Goal: Task Accomplishment & Management: Manage account settings

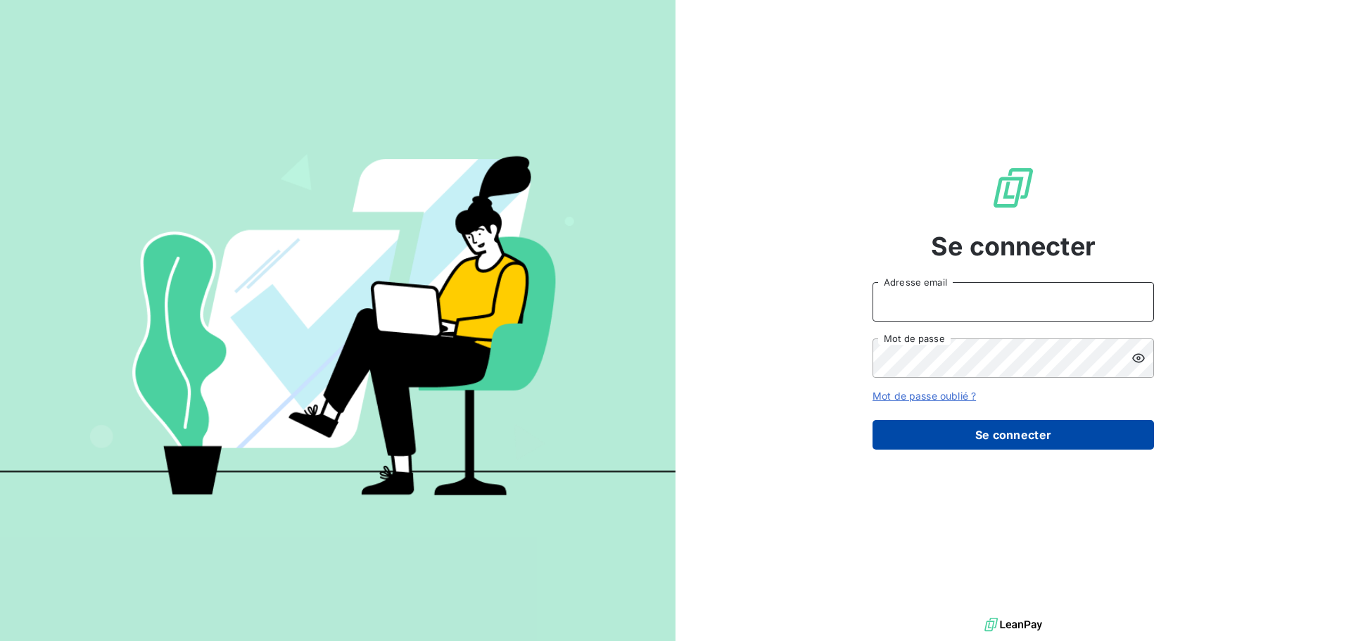
type input "[EMAIL_ADDRESS][DOMAIN_NAME]"
click at [978, 425] on button "Se connecter" at bounding box center [1012, 435] width 281 height 30
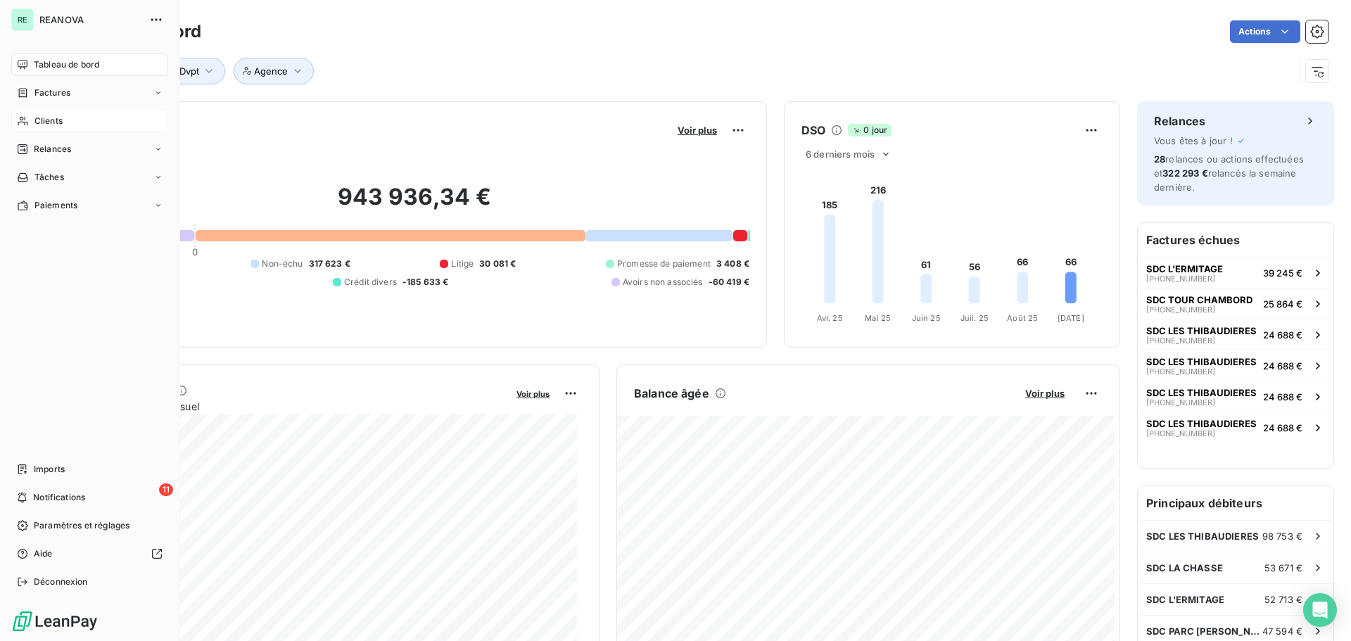
click at [48, 122] on span "Clients" at bounding box center [48, 121] width 28 height 13
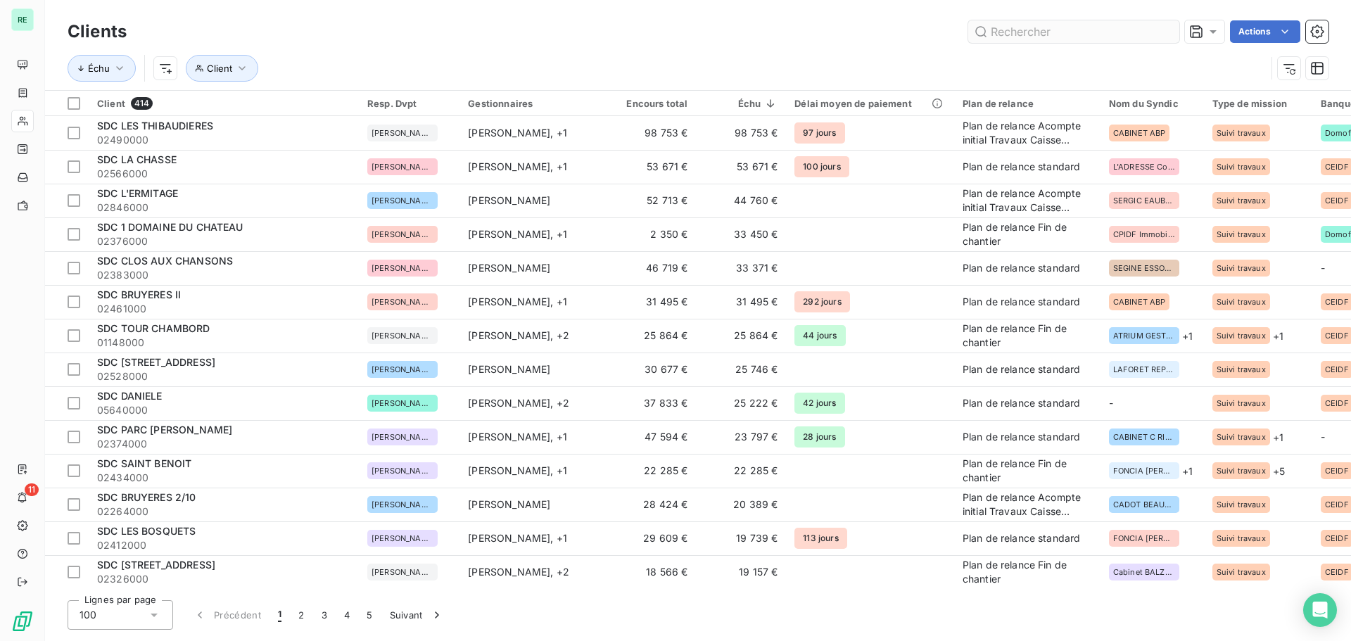
click at [1001, 30] on input "text" at bounding box center [1073, 31] width 211 height 23
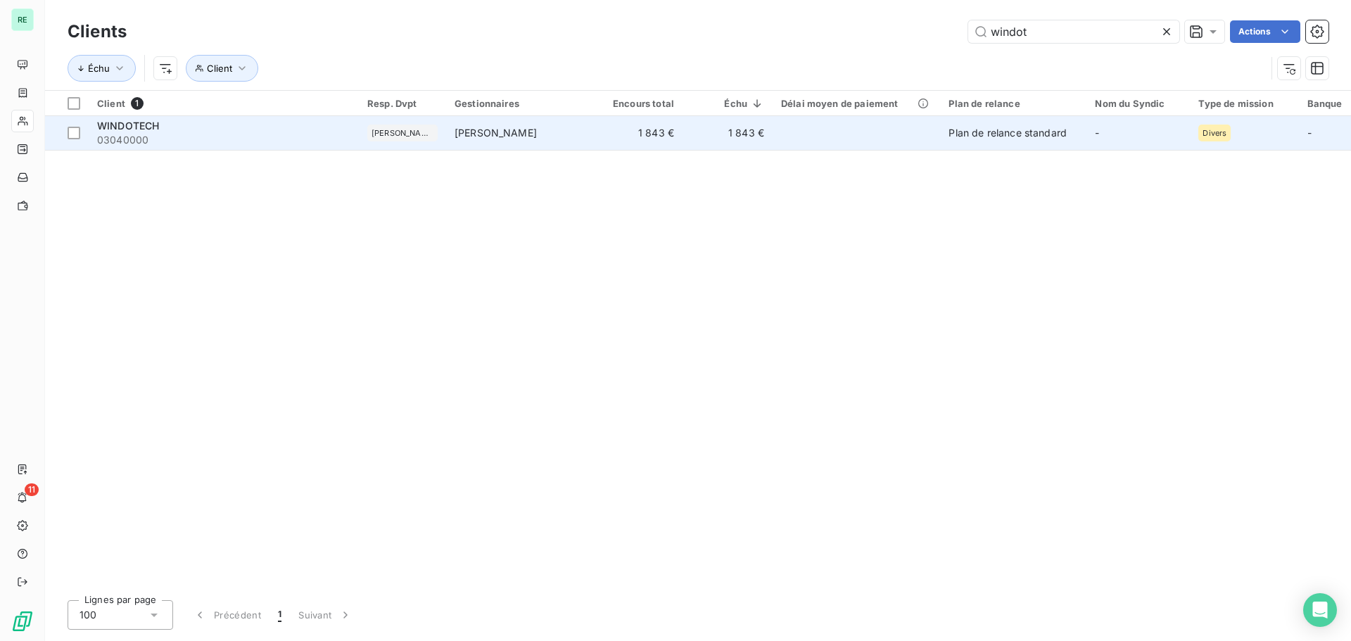
type input "windot"
click at [507, 141] on td "[PERSON_NAME]" at bounding box center [519, 133] width 146 height 34
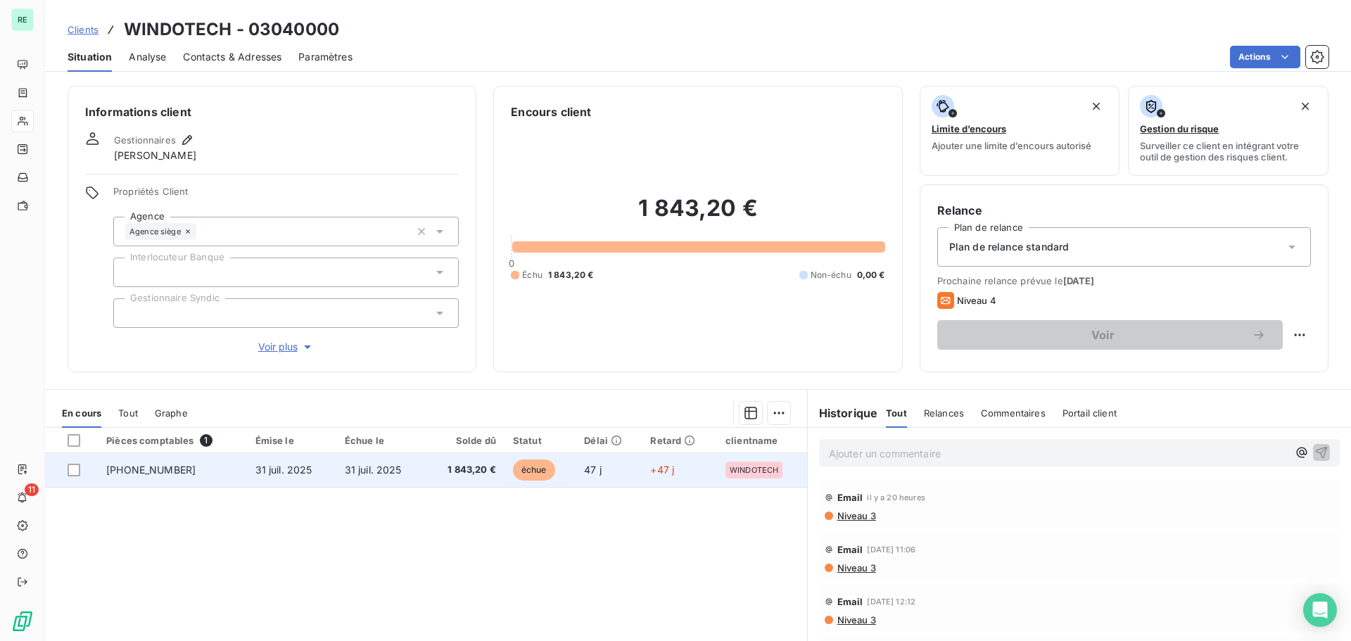
click at [373, 464] on span "31 juil. 2025" at bounding box center [373, 470] width 57 height 12
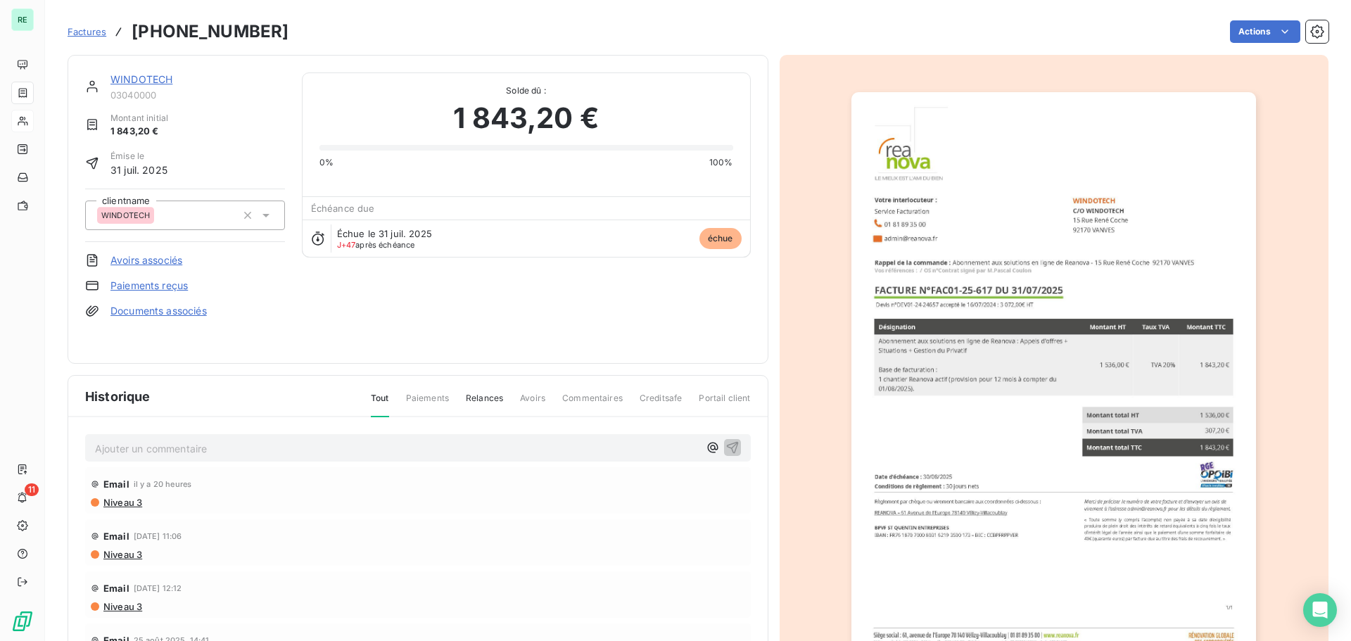
click at [128, 165] on span "31 juil. 2025" at bounding box center [138, 169] width 57 height 15
click at [91, 28] on span "Factures" at bounding box center [87, 31] width 39 height 11
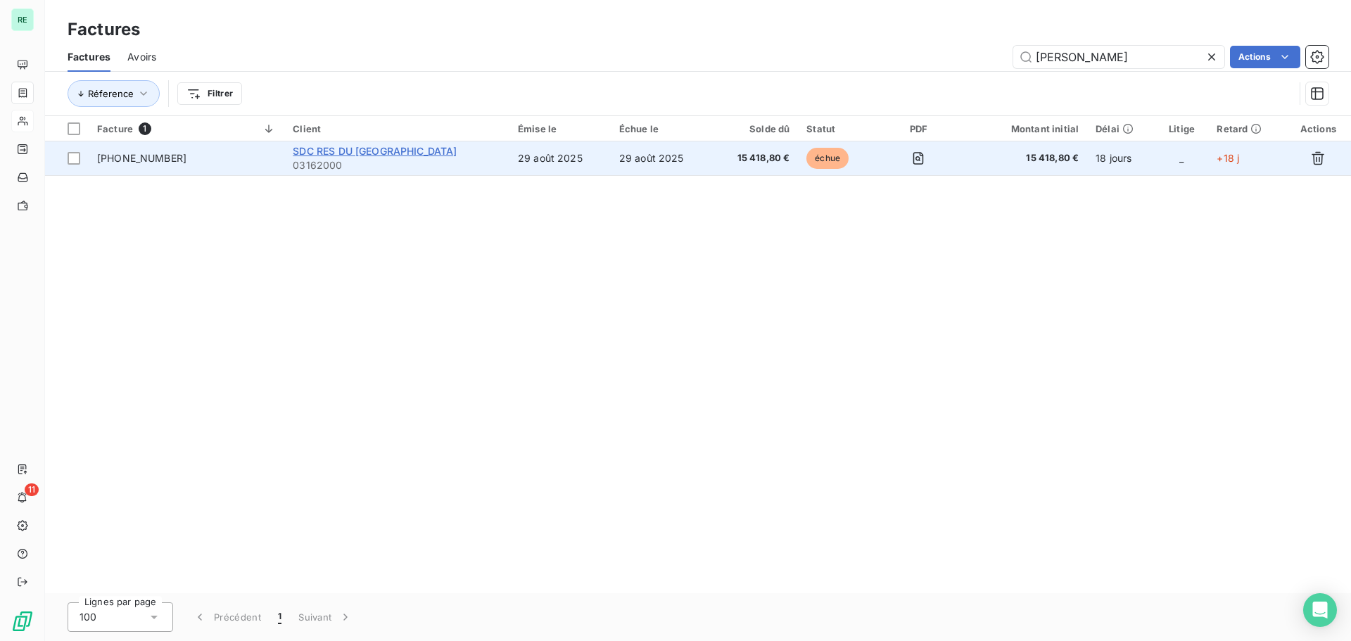
click at [406, 146] on span "SDC RES DU [GEOGRAPHIC_DATA]" at bounding box center [375, 151] width 164 height 12
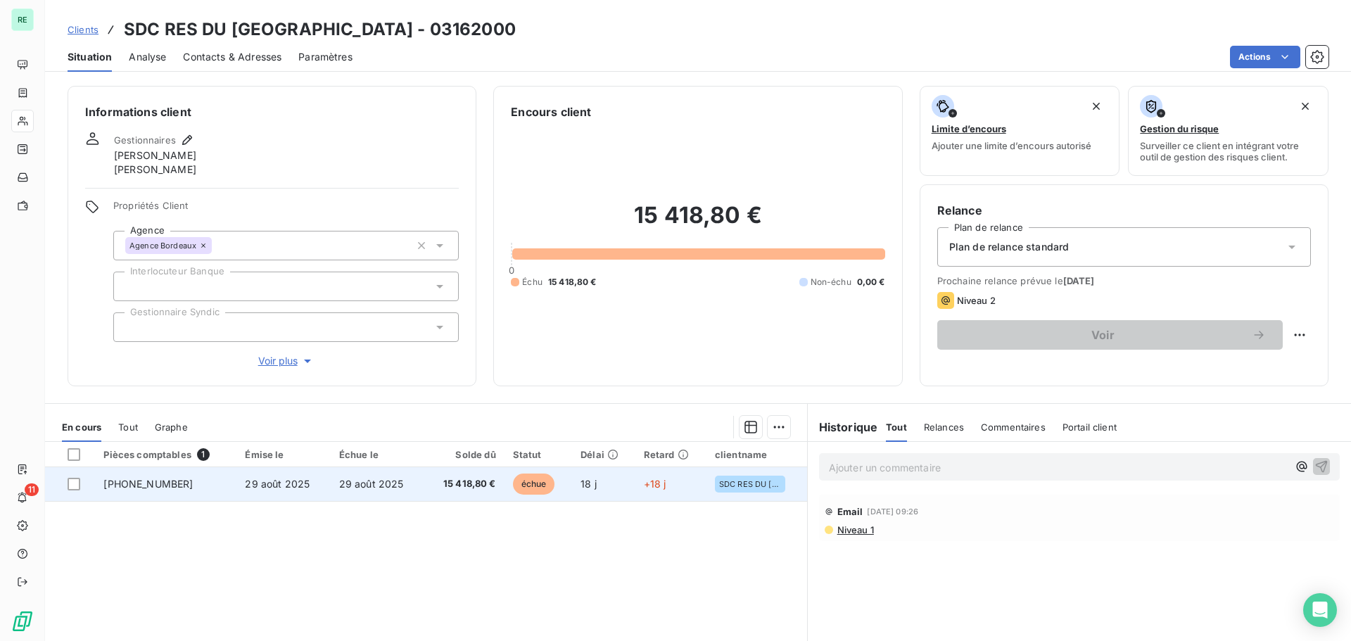
click at [362, 483] on span "29 août 2025" at bounding box center [371, 484] width 65 height 12
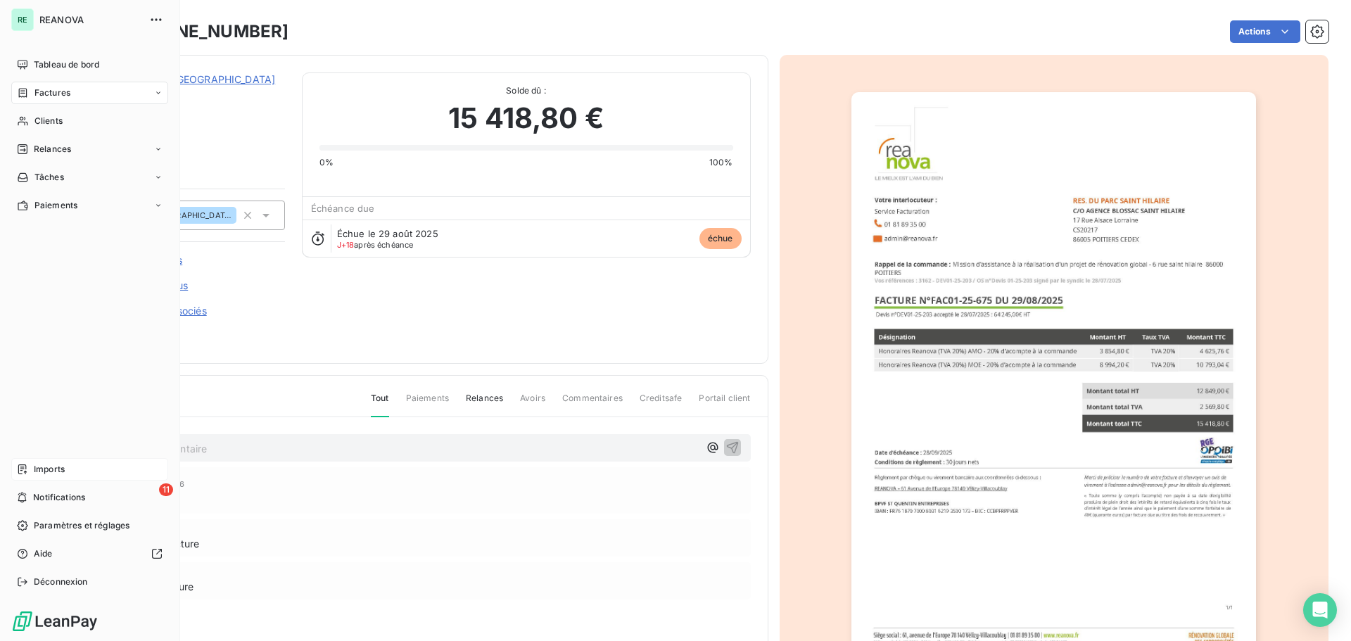
click at [42, 468] on span "Imports" at bounding box center [49, 469] width 31 height 13
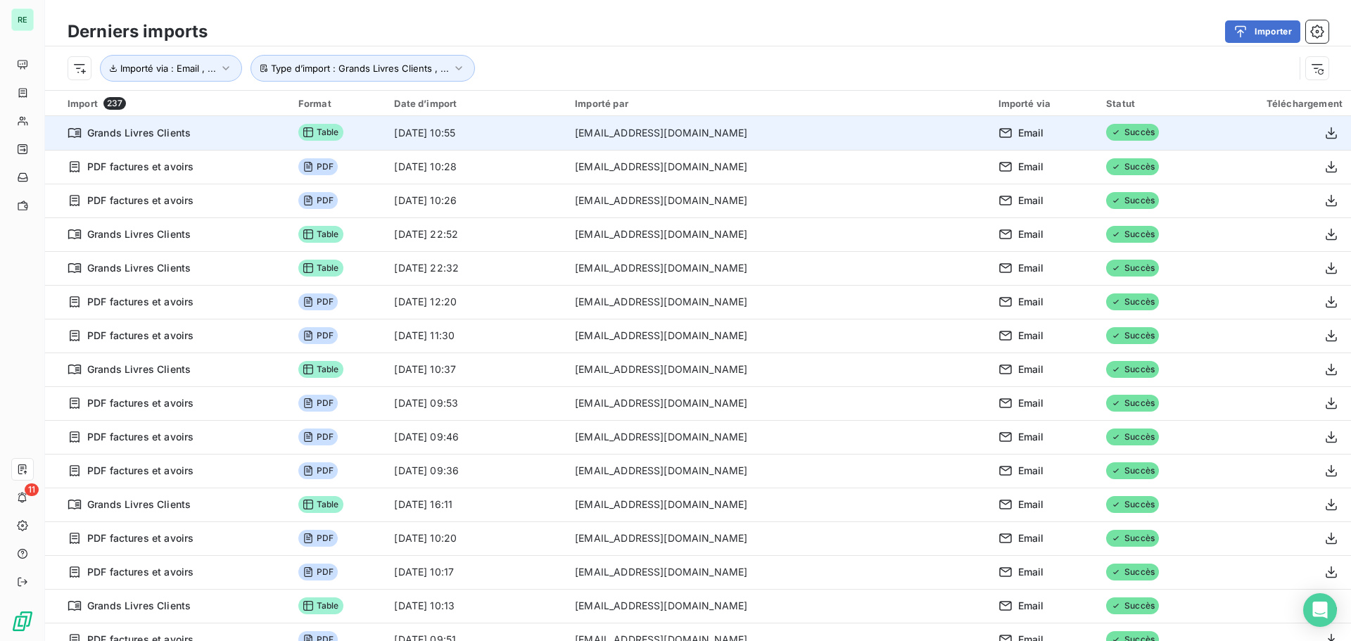
click at [343, 132] on span "Table" at bounding box center [320, 132] width 45 height 17
click at [551, 122] on td "16 sept. 2025, 10:55" at bounding box center [475, 133] width 181 height 34
click at [1324, 127] on icon "button" at bounding box center [1331, 133] width 14 height 14
